Goal: Task Accomplishment & Management: Use online tool/utility

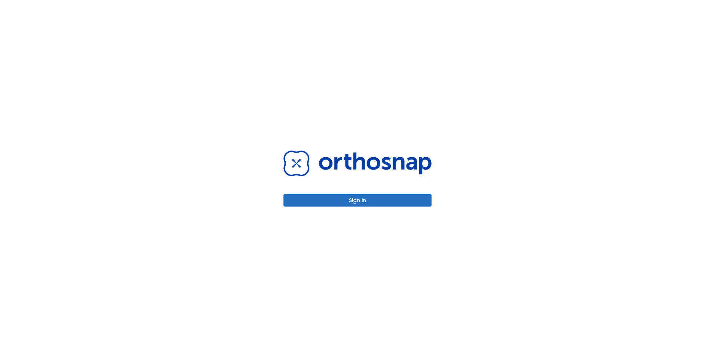
click at [393, 201] on button "Sign in" at bounding box center [357, 200] width 148 height 12
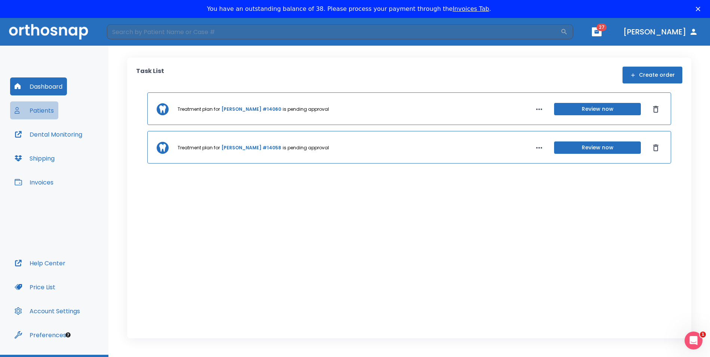
click at [37, 110] on button "Patients" at bounding box center [34, 110] width 48 height 18
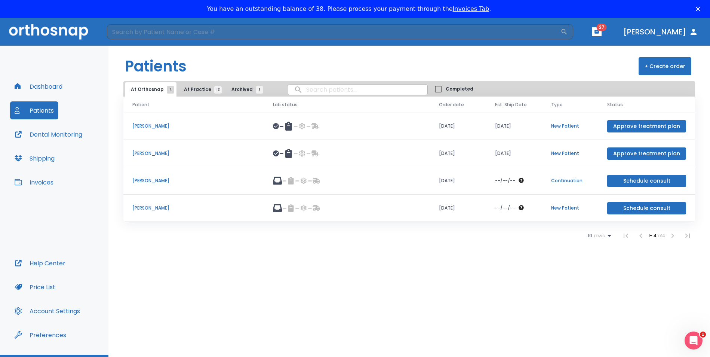
click at [187, 89] on span "At Practice 12" at bounding box center [201, 89] width 34 height 7
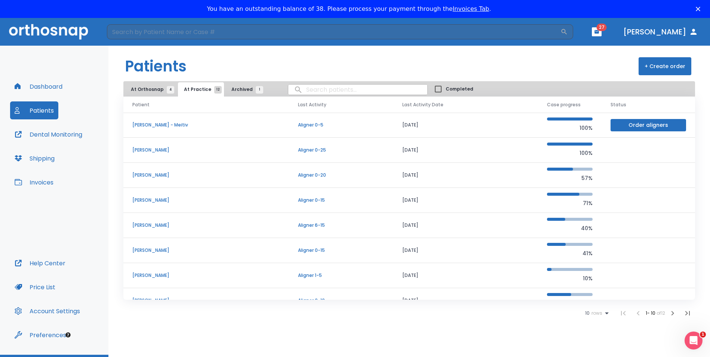
click at [157, 276] on p "[PERSON_NAME]" at bounding box center [206, 275] width 148 height 7
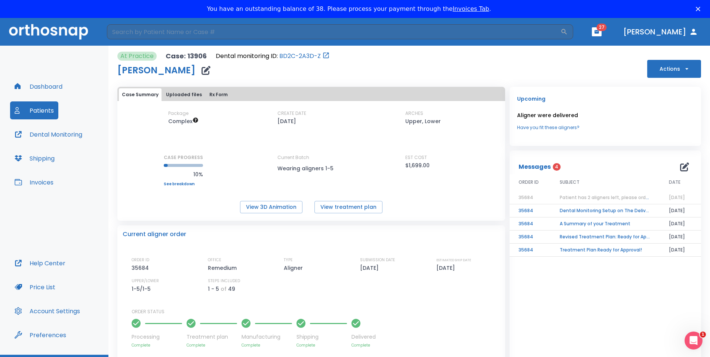
click at [663, 65] on button "Actions" at bounding box center [674, 69] width 54 height 18
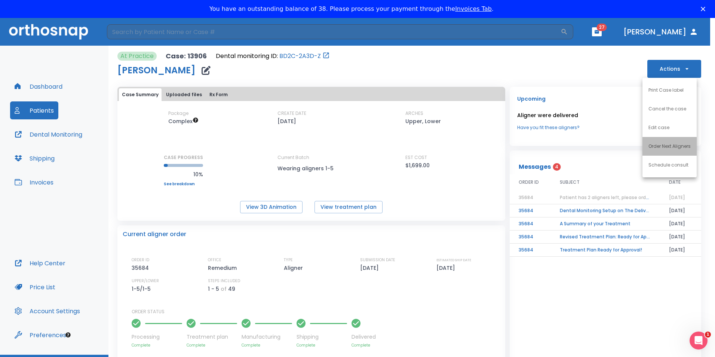
click at [668, 145] on p "Order Next Aligners" at bounding box center [669, 146] width 42 height 7
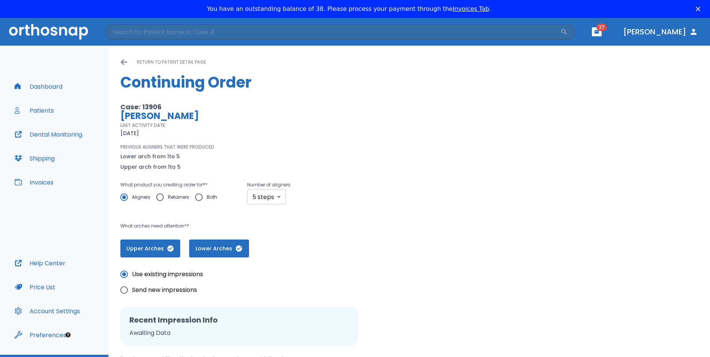
click at [277, 196] on body "​ 27 [PERSON_NAME] Dashboard Patients Dental Monitoring Shipping Invoices Help …" at bounding box center [355, 196] width 710 height 357
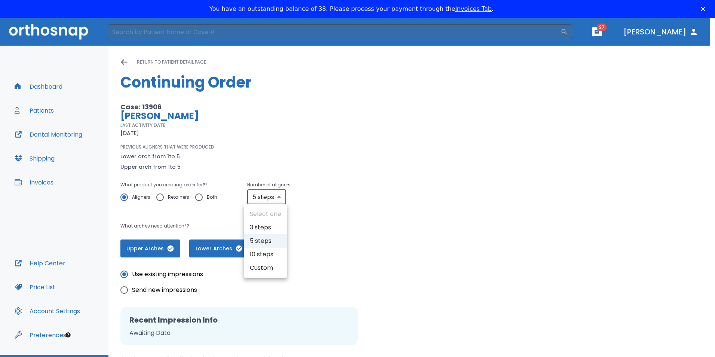
click at [260, 257] on li "10 steps" at bounding box center [265, 254] width 43 height 13
type input "10"
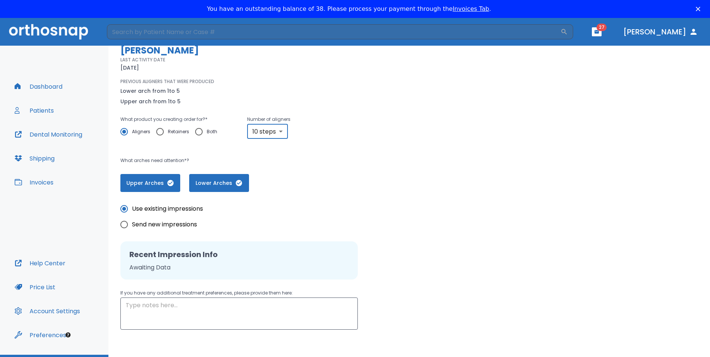
scroll to position [80, 0]
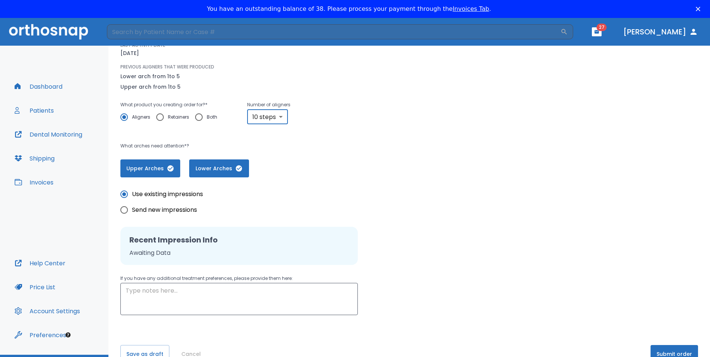
click at [656, 354] on button "Submit order" at bounding box center [674, 354] width 47 height 18
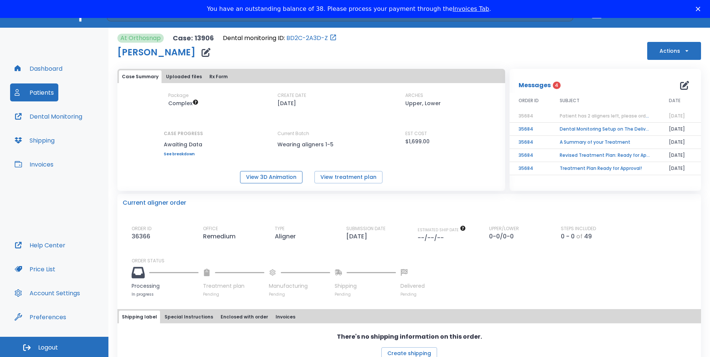
click at [283, 178] on button "View 3D Animation" at bounding box center [271, 177] width 62 height 12
